Goal: Find specific page/section: Find specific page/section

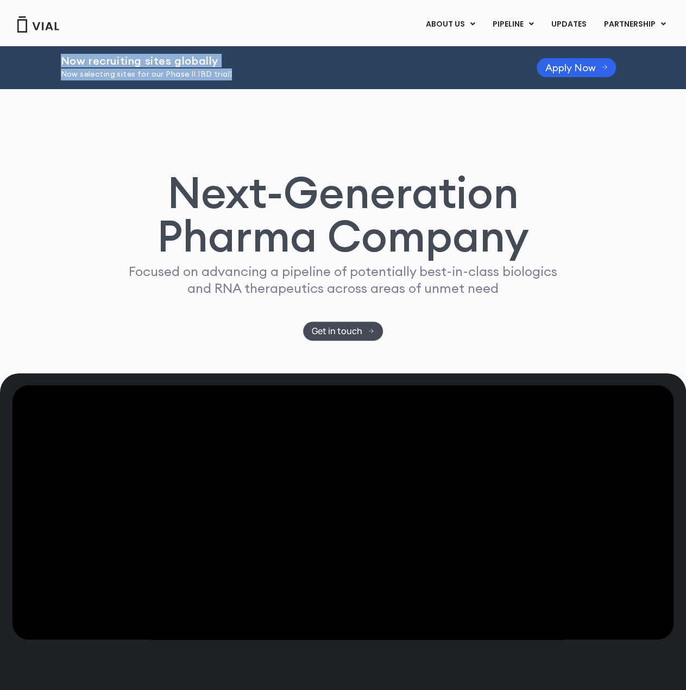
drag, startPoint x: 203, startPoint y: 66, endPoint x: 316, endPoint y: 78, distance: 113.6
click at [316, 78] on div "Now recruiting sites globally Now selecting sites for our Phase II IBD trial! A…" at bounding box center [343, 67] width 686 height 43
click at [316, 78] on p "Now selecting sites for our Phase II IBD trial!" at bounding box center [285, 74] width 448 height 12
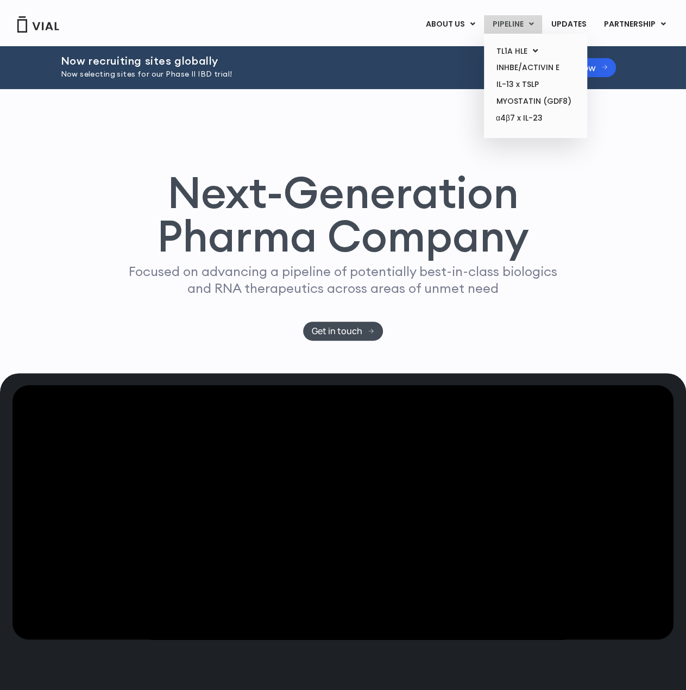
click at [506, 30] on link "PIPELINE" at bounding box center [513, 24] width 58 height 18
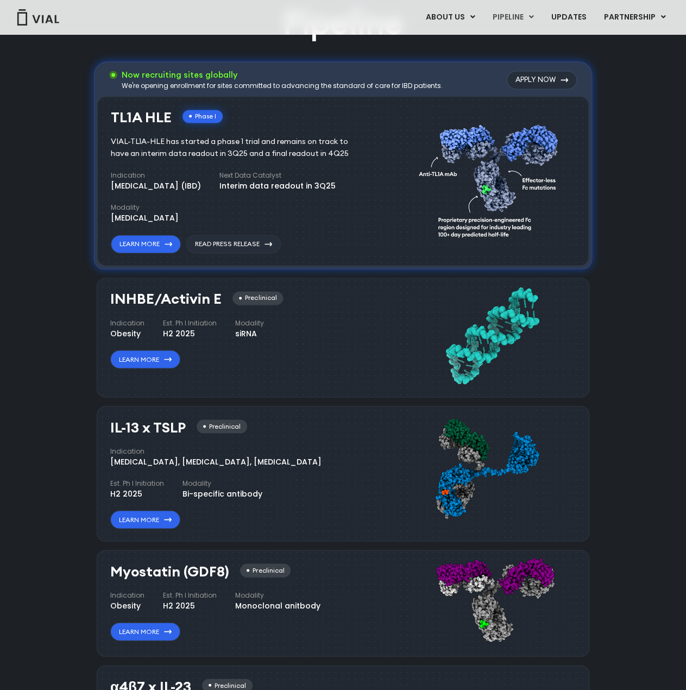
click at [665, 145] on div "Pipeline Now recruiting sites globally We're opening enrollment for sites commi…" at bounding box center [342, 403] width 661 height 804
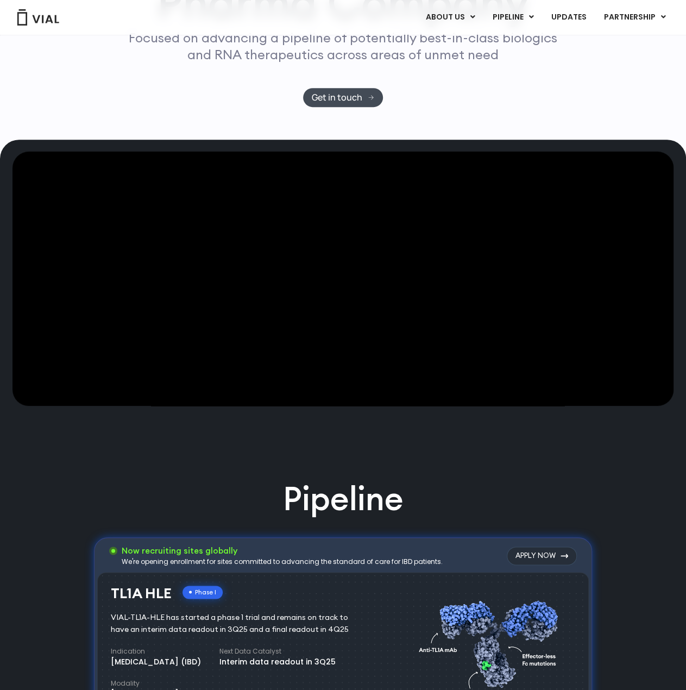
scroll to position [166, 0]
